Goal: Navigation & Orientation: Find specific page/section

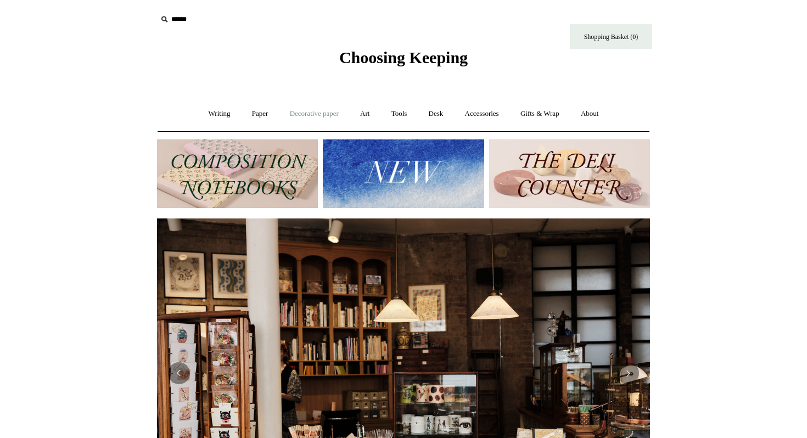
click at [313, 120] on link "Decorative paper +" at bounding box center [314, 113] width 69 height 29
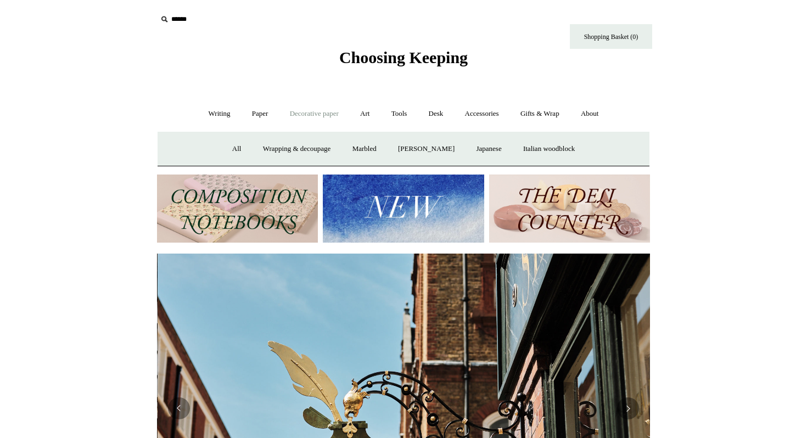
scroll to position [0, 493]
click at [251, 114] on link "Paper +" at bounding box center [260, 113] width 36 height 29
click at [213, 111] on link "Writing +" at bounding box center [220, 113] width 42 height 29
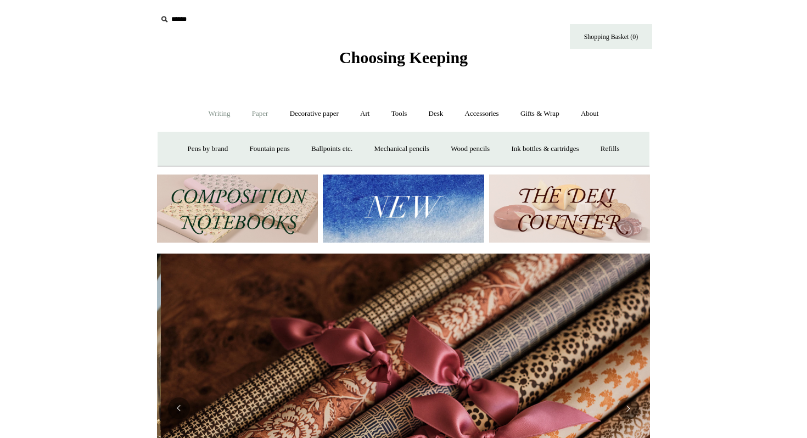
scroll to position [0, 986]
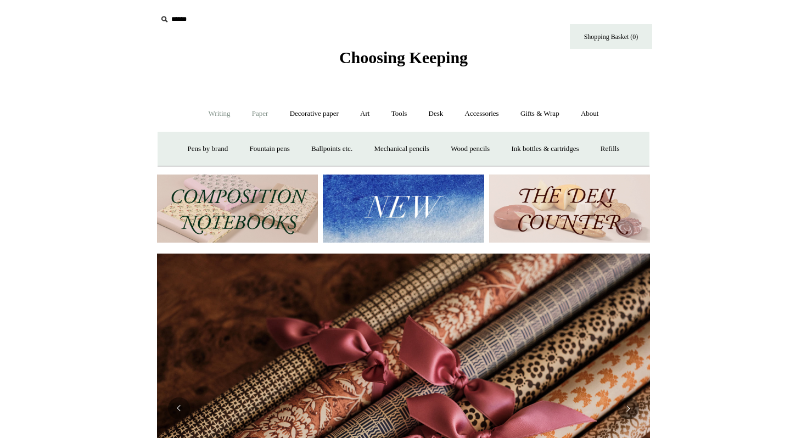
click at [258, 108] on link "Paper +" at bounding box center [260, 113] width 36 height 29
click at [213, 111] on link "Writing +" at bounding box center [220, 113] width 42 height 29
click at [257, 115] on link "Paper +" at bounding box center [260, 113] width 36 height 29
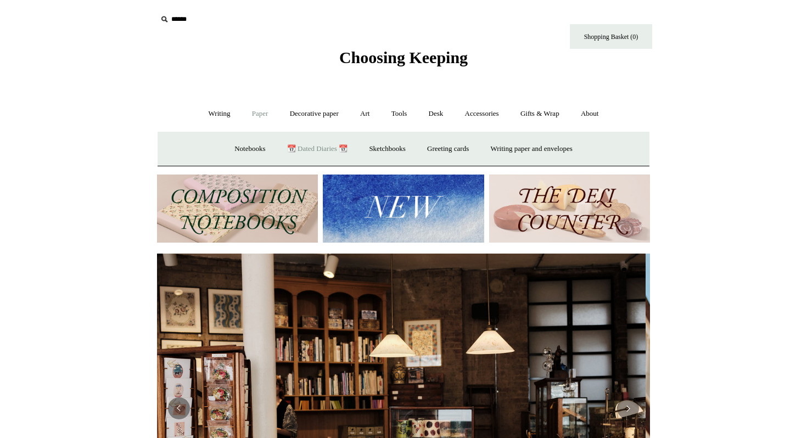
scroll to position [0, 0]
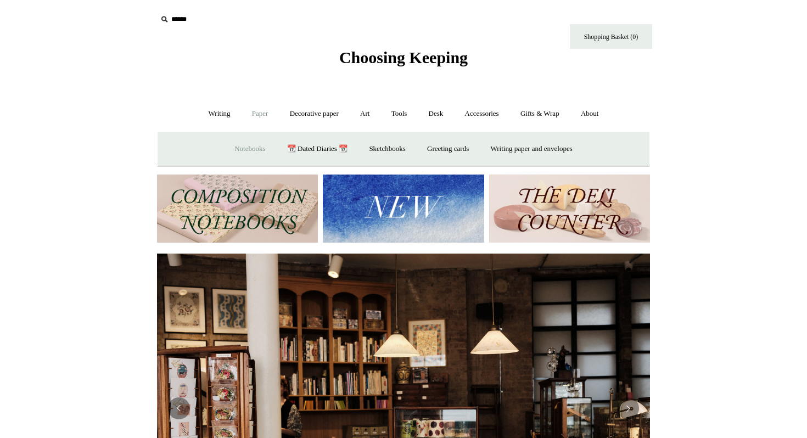
click at [247, 150] on link "Notebooks +" at bounding box center [250, 149] width 51 height 29
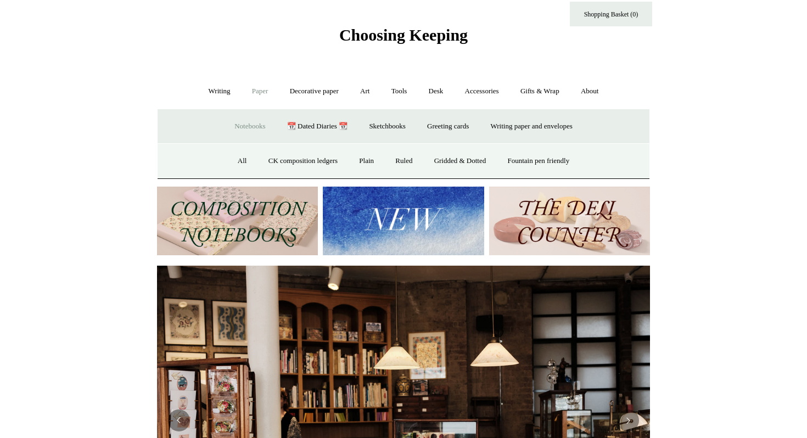
scroll to position [26, 0]
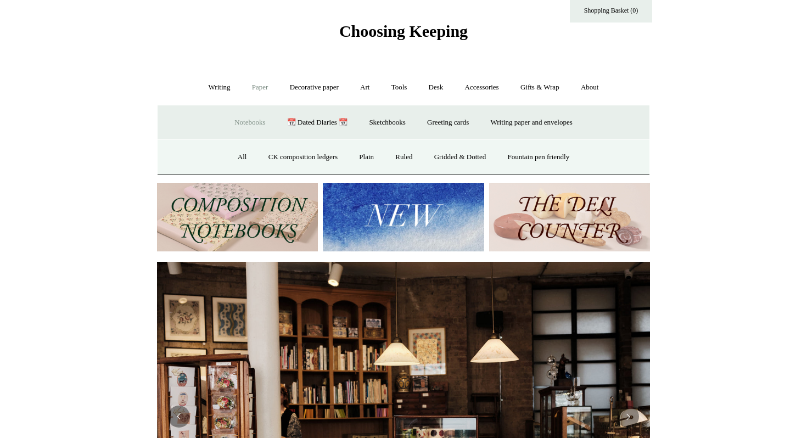
click at [238, 218] on img at bounding box center [237, 217] width 161 height 69
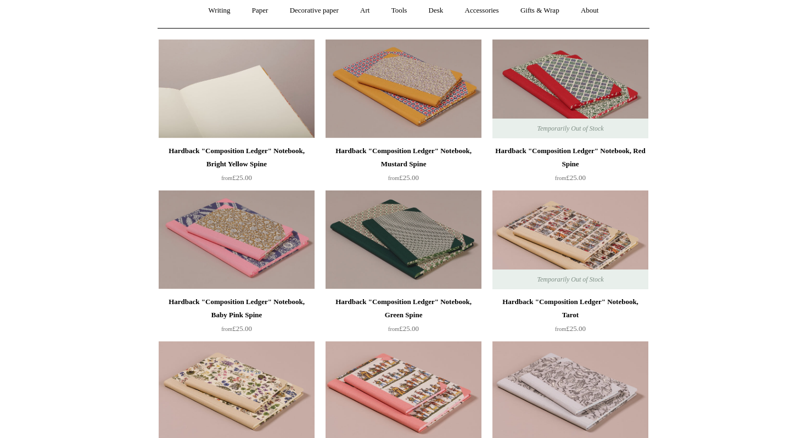
scroll to position [112, 0]
